Goal: Task Accomplishment & Management: Manage account settings

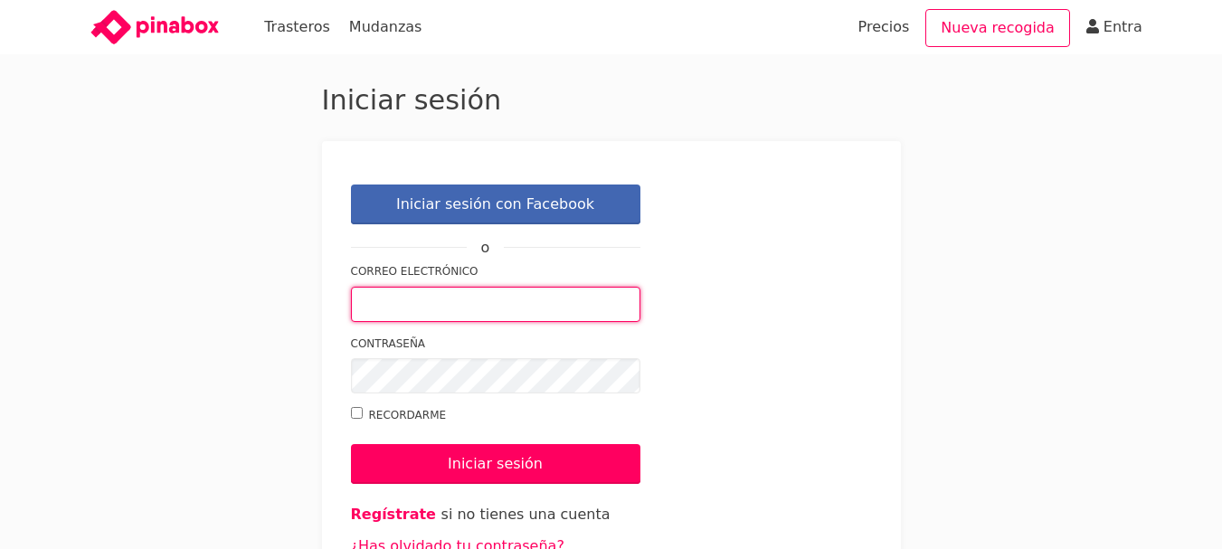
paste input "hola@box2boxstorage.com"
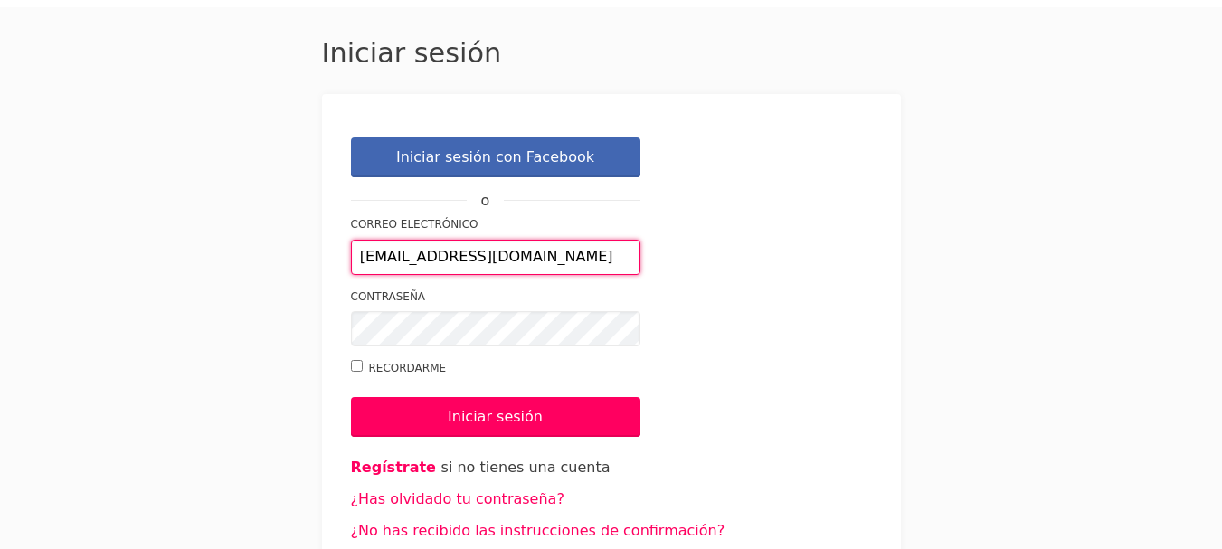
scroll to position [73, 0]
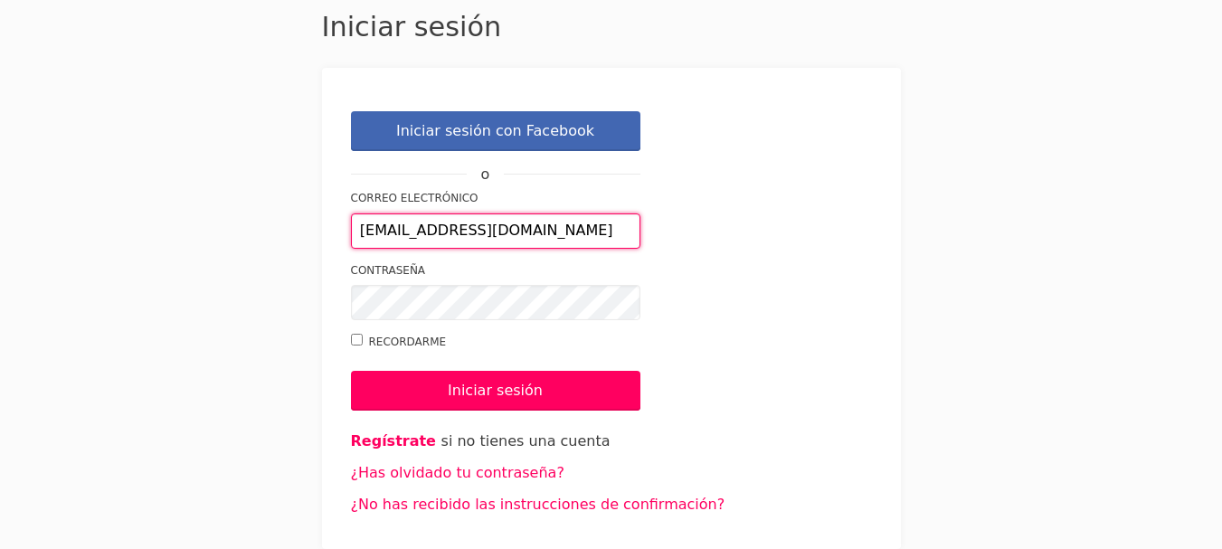
type input "hola@box2boxstorage.com"
click at [405, 347] on label "Recordarme" at bounding box center [495, 342] width 289 height 19
click at [363, 346] on input "Recordarme" at bounding box center [357, 340] width 12 height 12
checkbox input "true"
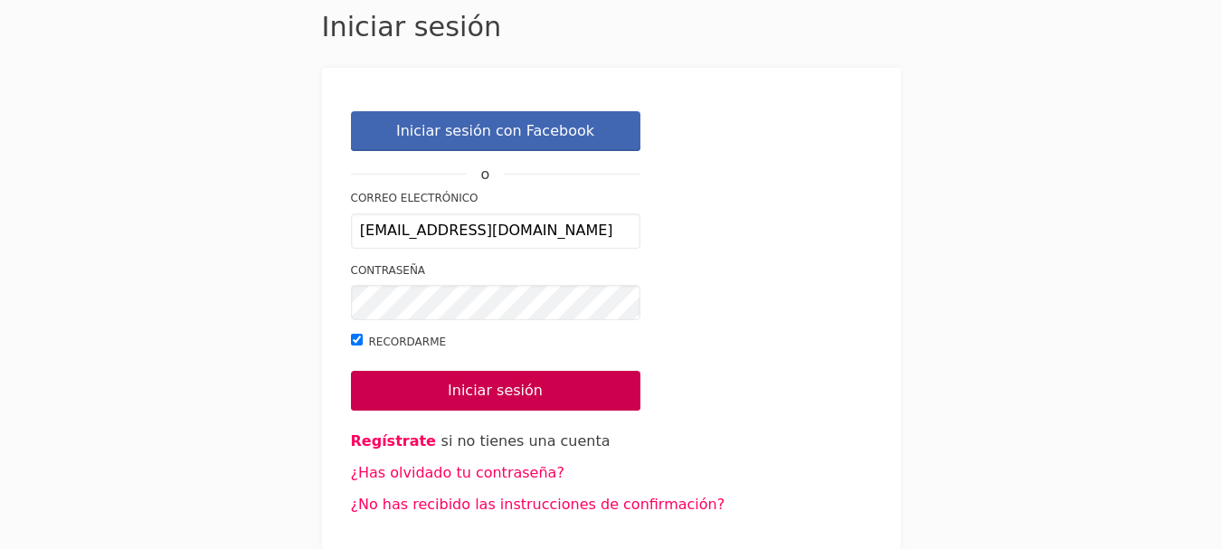
click at [448, 394] on input "Iniciar sesión" at bounding box center [495, 391] width 289 height 40
